Goal: Task Accomplishment & Management: Use online tool/utility

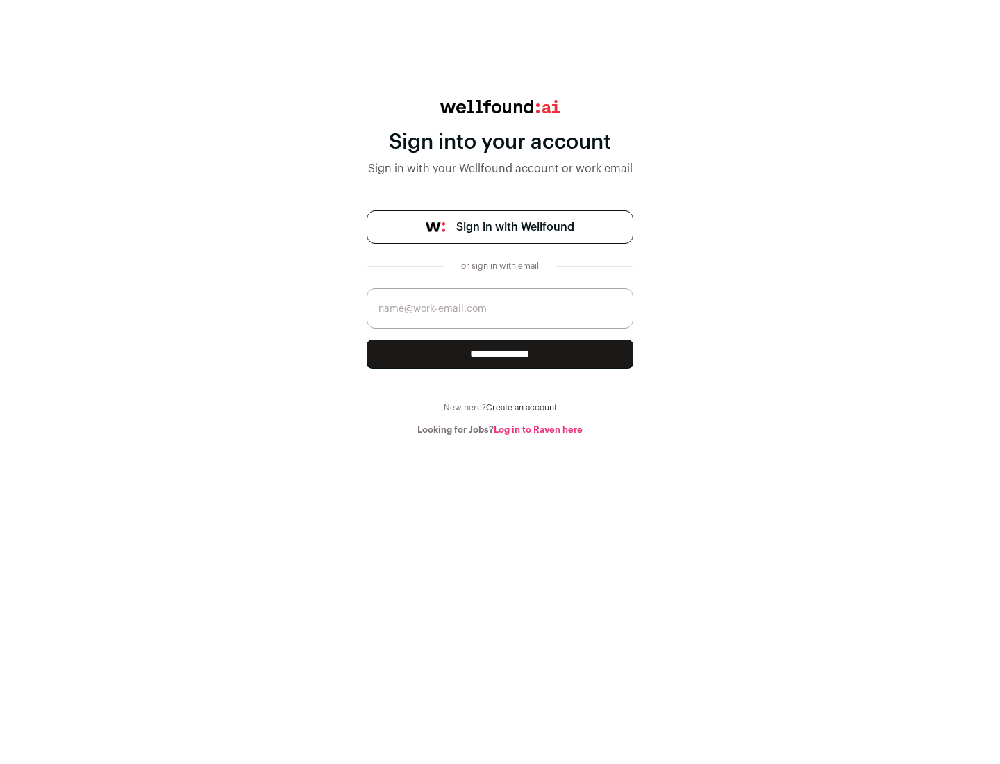
click at [515, 227] on span "Sign in with Wellfound" at bounding box center [515, 227] width 118 height 17
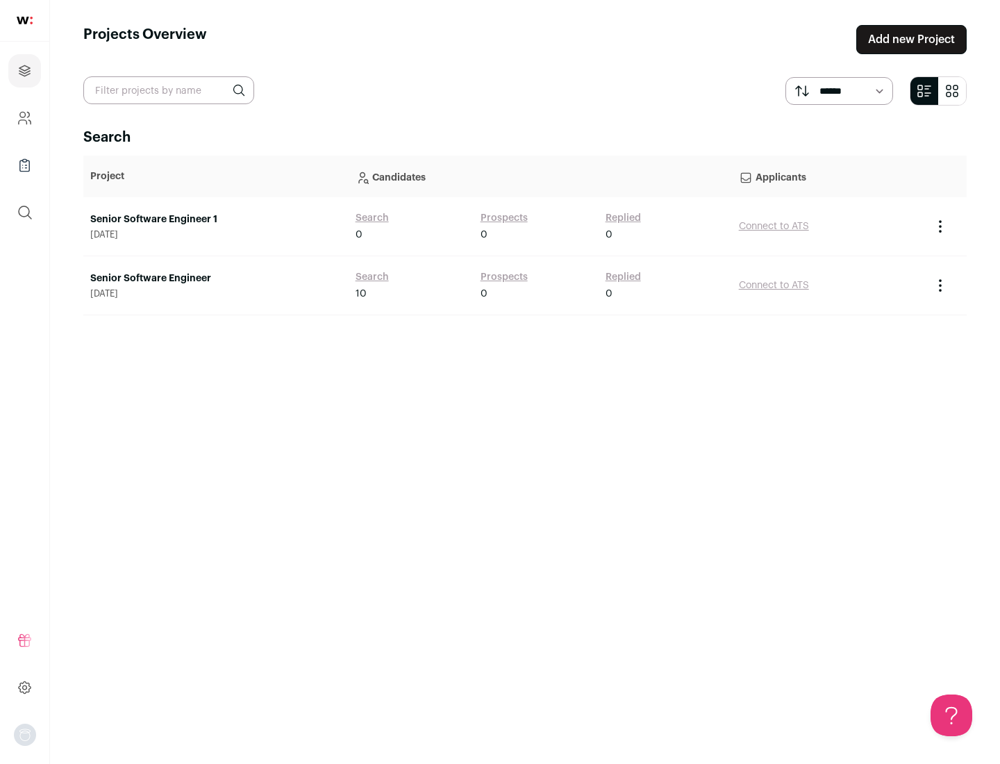
click at [215, 278] on link "Senior Software Engineer" at bounding box center [215, 279] width 251 height 14
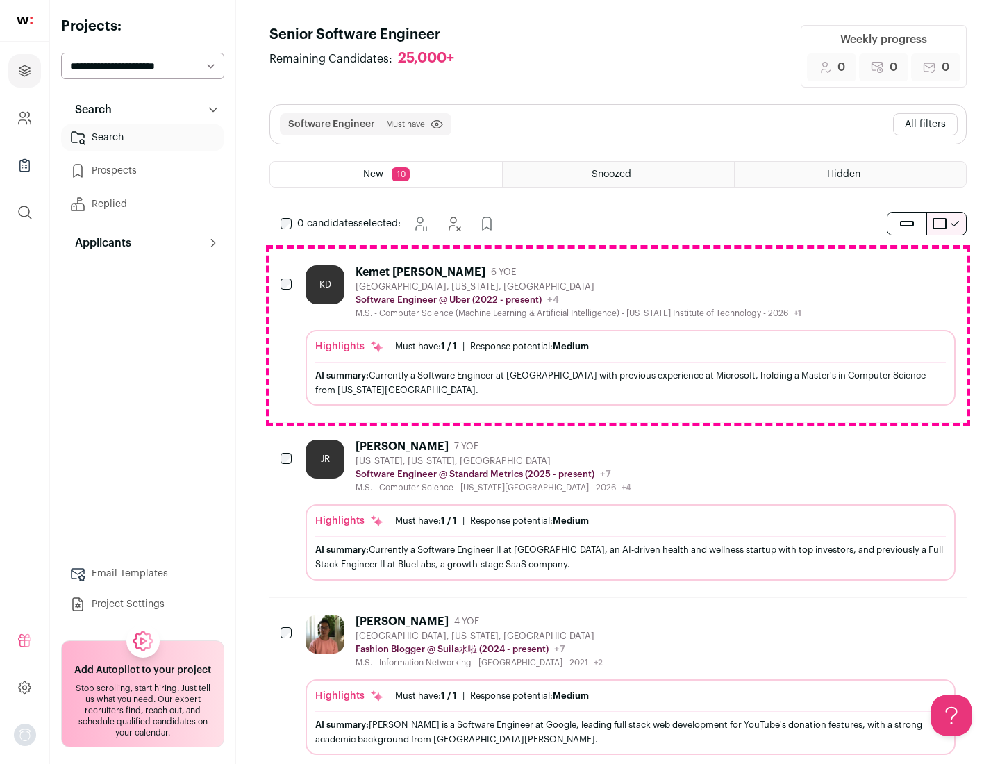
click at [618, 335] on div "Highlights Must have: 1 / 1 How many must haves have been fulfilled? | Response…" at bounding box center [631, 368] width 650 height 76
